Goal: Task Accomplishment & Management: Use online tool/utility

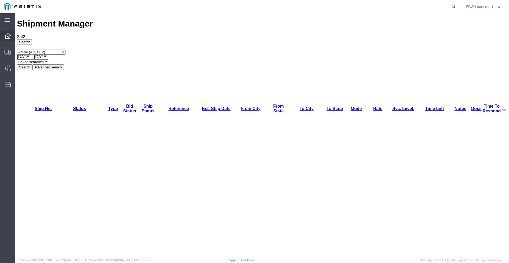
click at [6, 37] on icon at bounding box center [8, 36] width 6 height 6
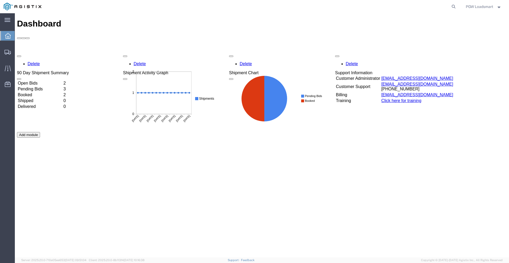
click at [41, 81] on td "Open Bids" at bounding box center [39, 83] width 45 height 5
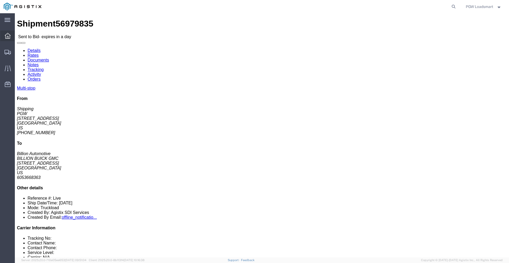
click at [10, 38] on icon at bounding box center [8, 36] width 6 height 6
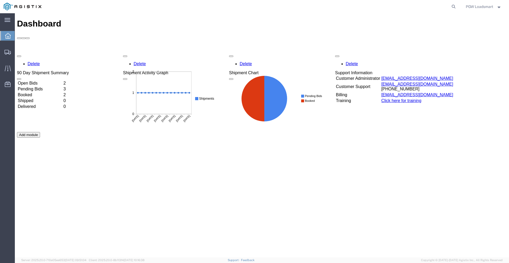
click at [41, 81] on td "Open Bids" at bounding box center [39, 83] width 45 height 5
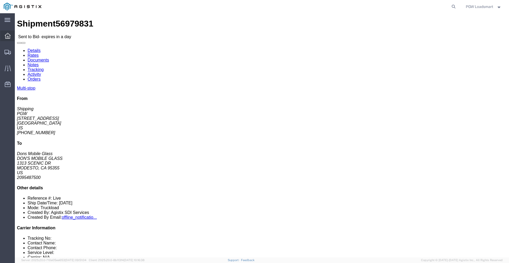
click at [8, 38] on icon at bounding box center [8, 36] width 6 height 6
